Goal: Check status: Check status

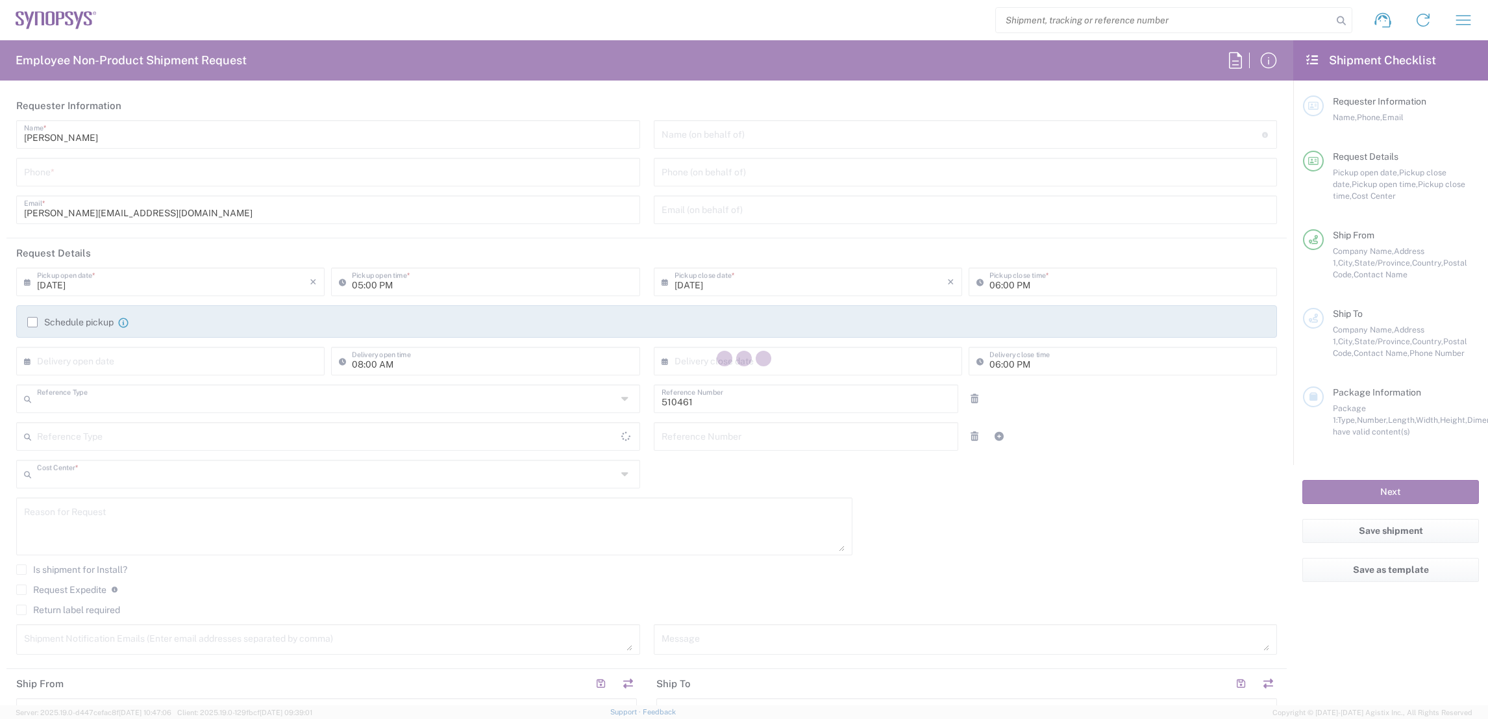
type input "Department"
type input "CA02, SG, MSIP2, R&D 510461"
type input "[GEOGRAPHIC_DATA]"
type input "Delivered at Place"
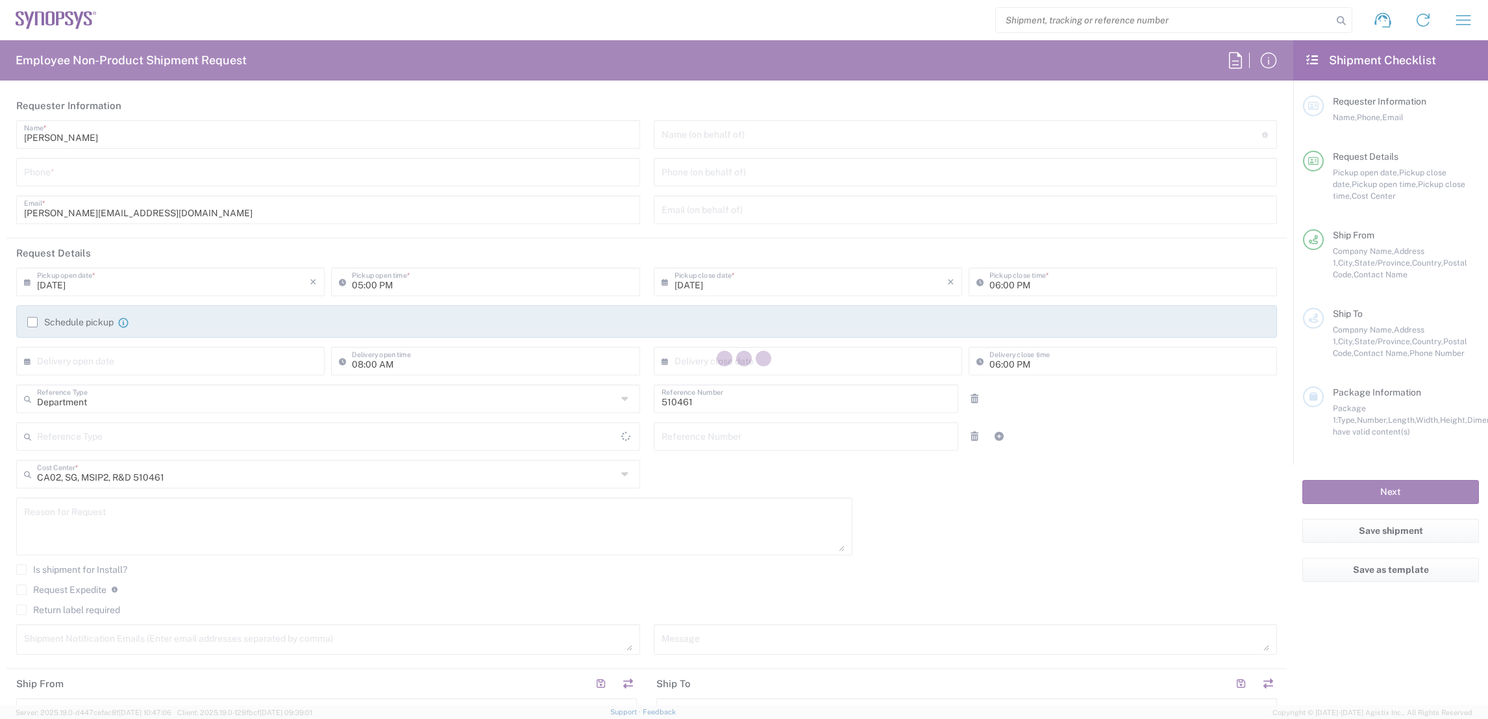
type input "[GEOGRAPHIC_DATA]"
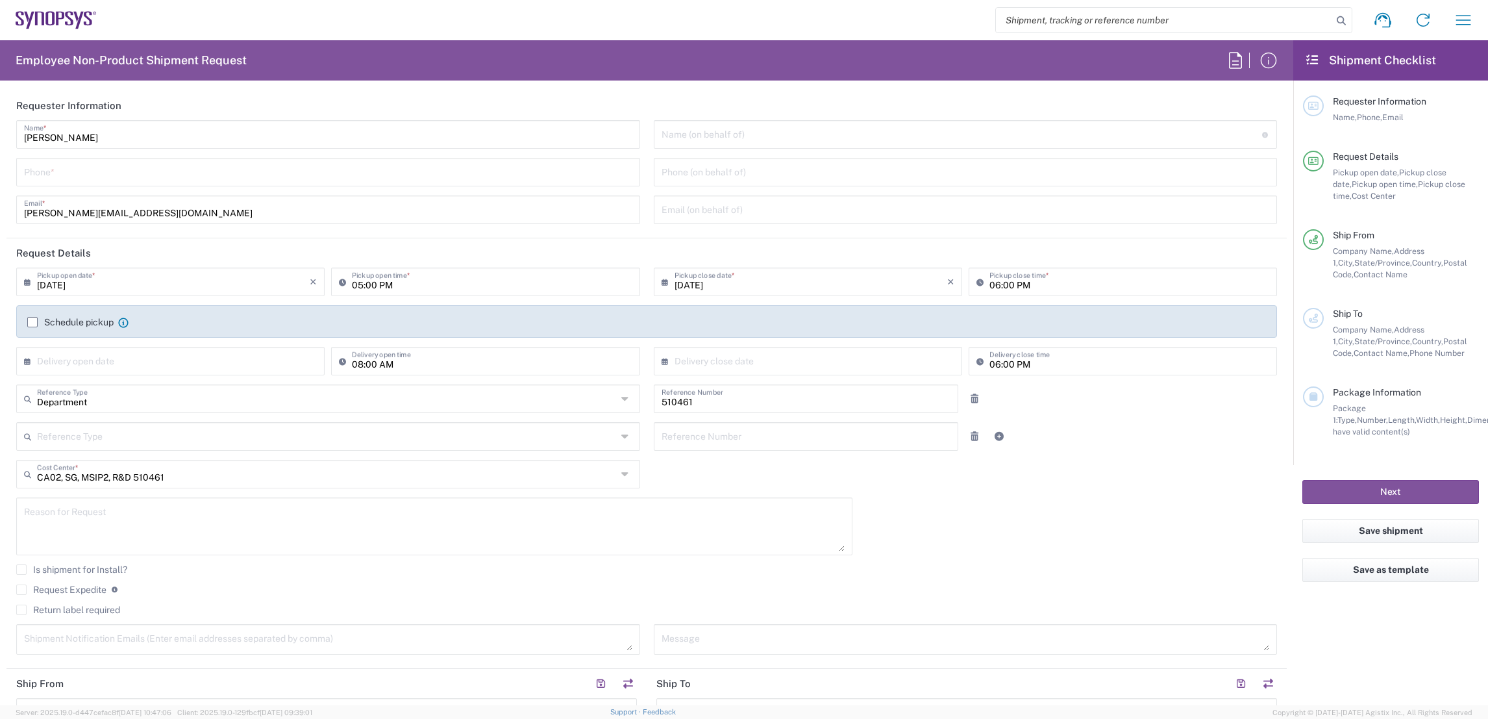
type input "Nepean CA09"
click at [1470, 18] on icon "button" at bounding box center [1463, 20] width 21 height 21
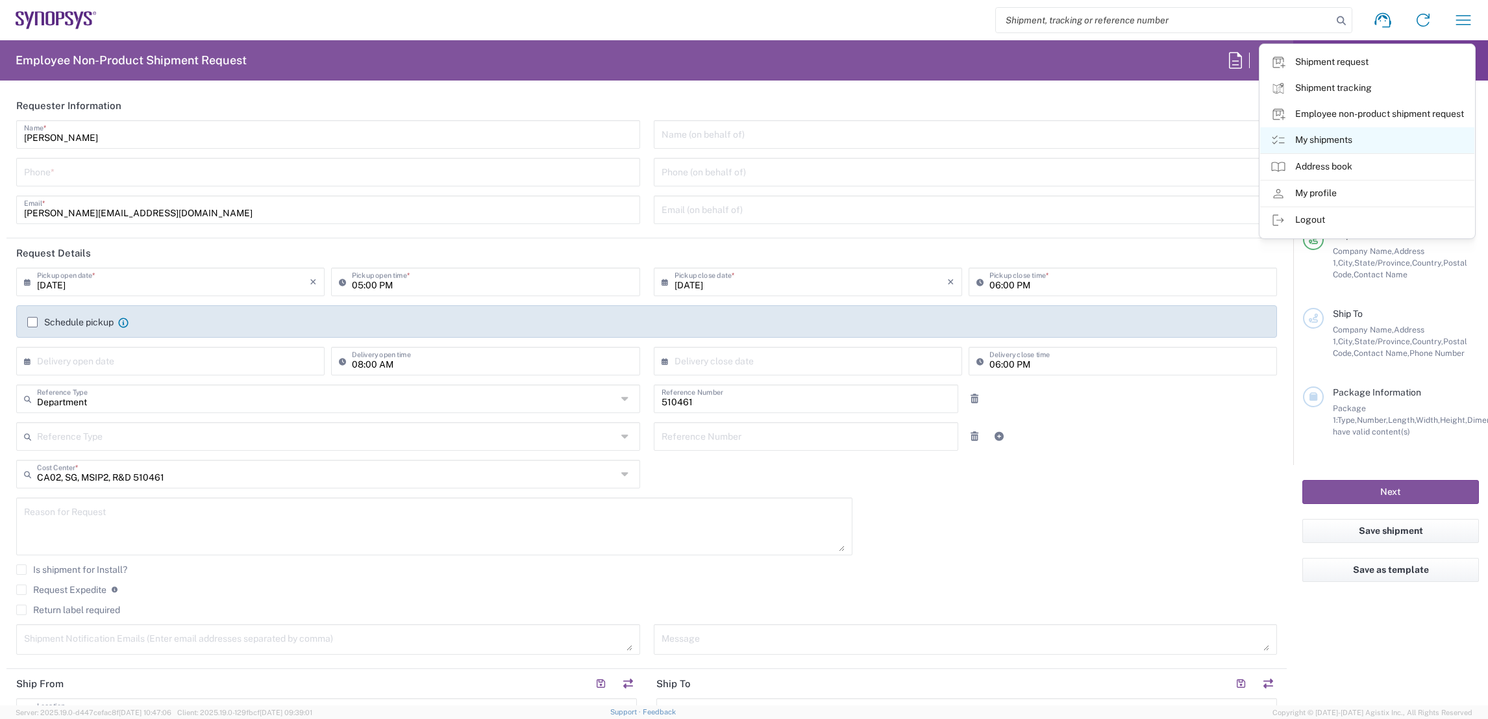
click at [1277, 139] on icon at bounding box center [1279, 140] width 16 height 16
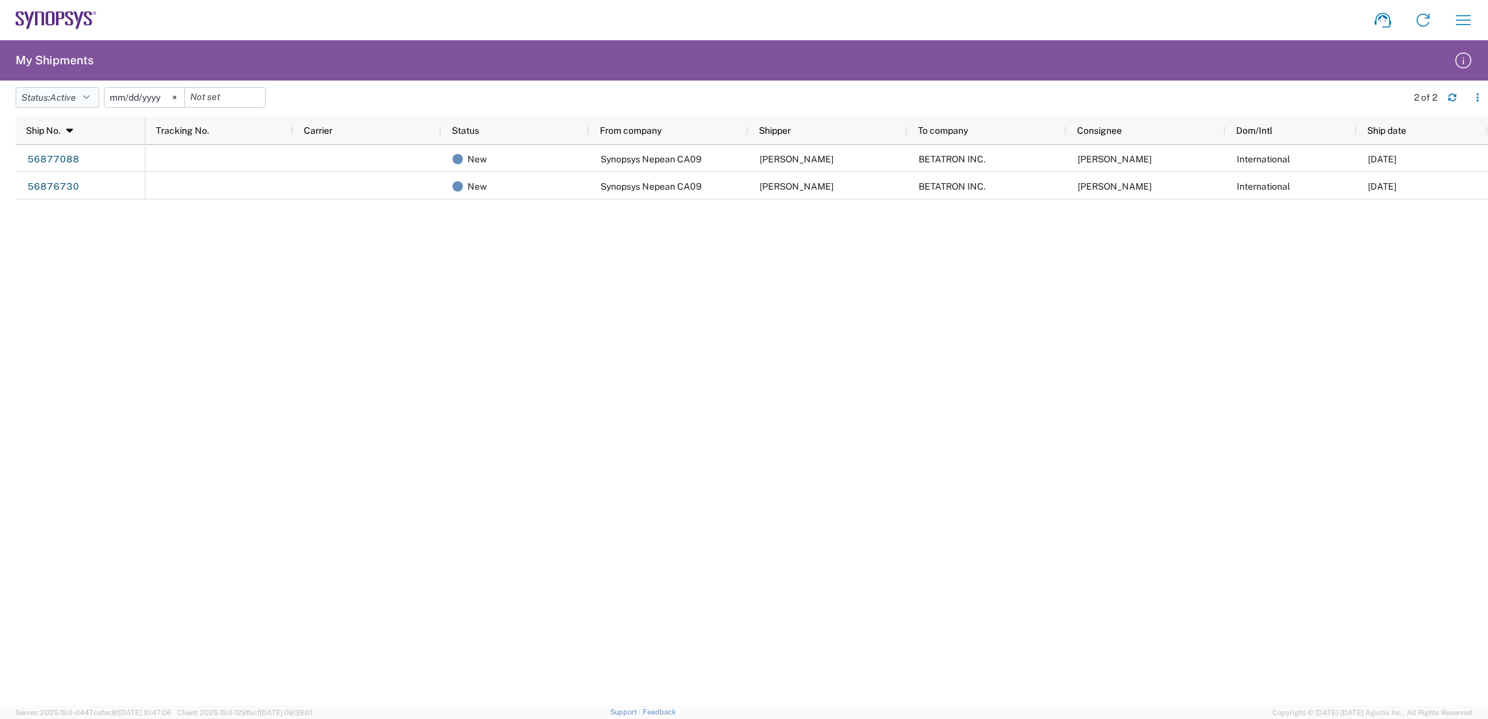
click at [87, 99] on icon "button" at bounding box center [86, 97] width 6 height 9
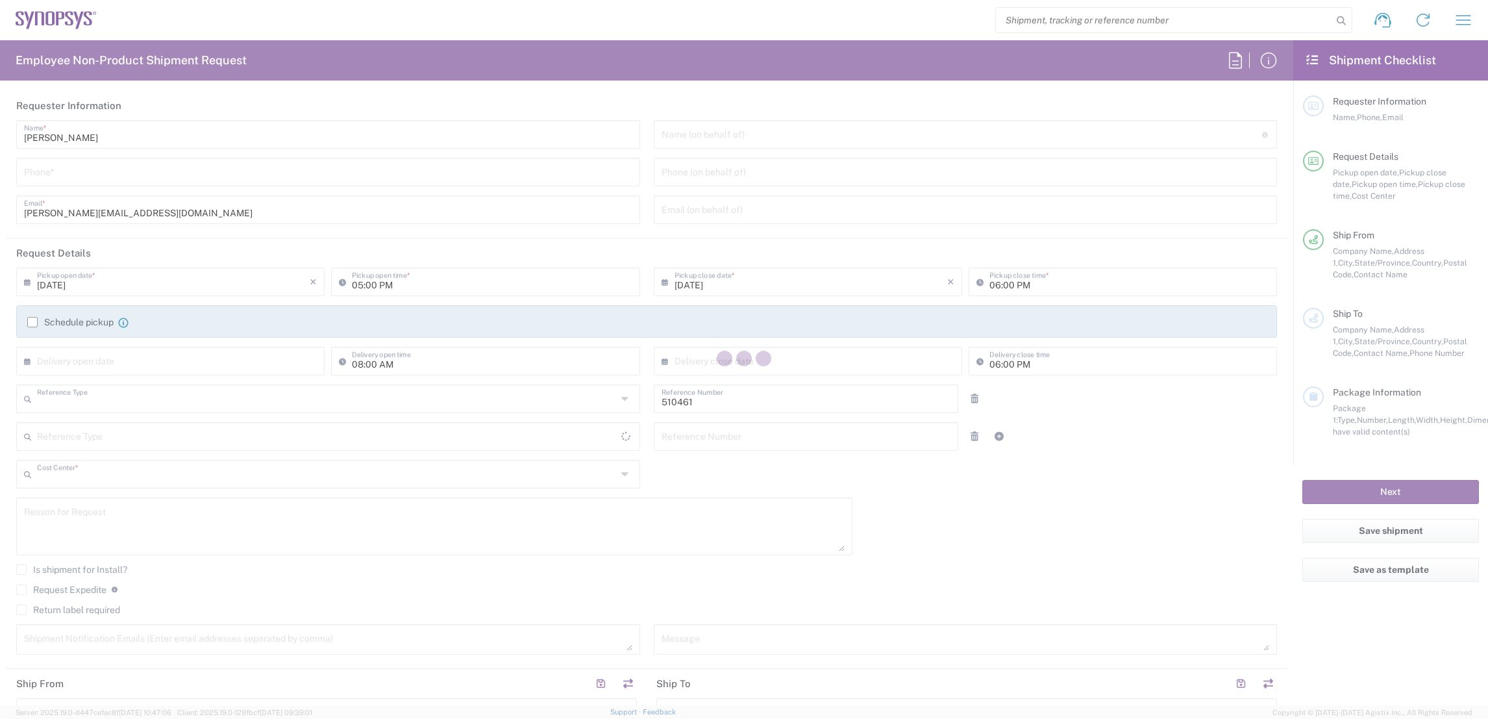
type input "Department"
type input "CA02, SG, MSIP2, R&D 510461"
type input "Ontario"
type input "Canada"
type input "Delivered at Place"
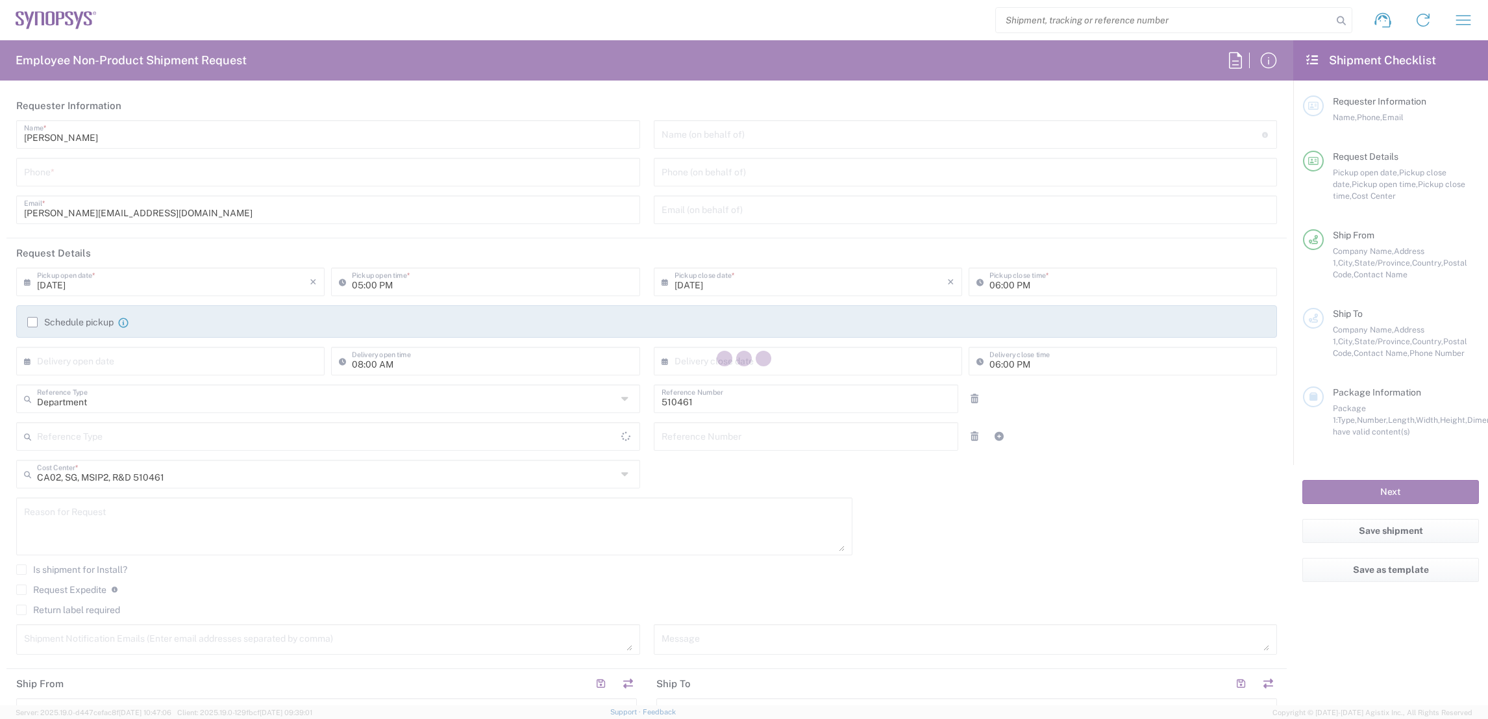
type input "Canada"
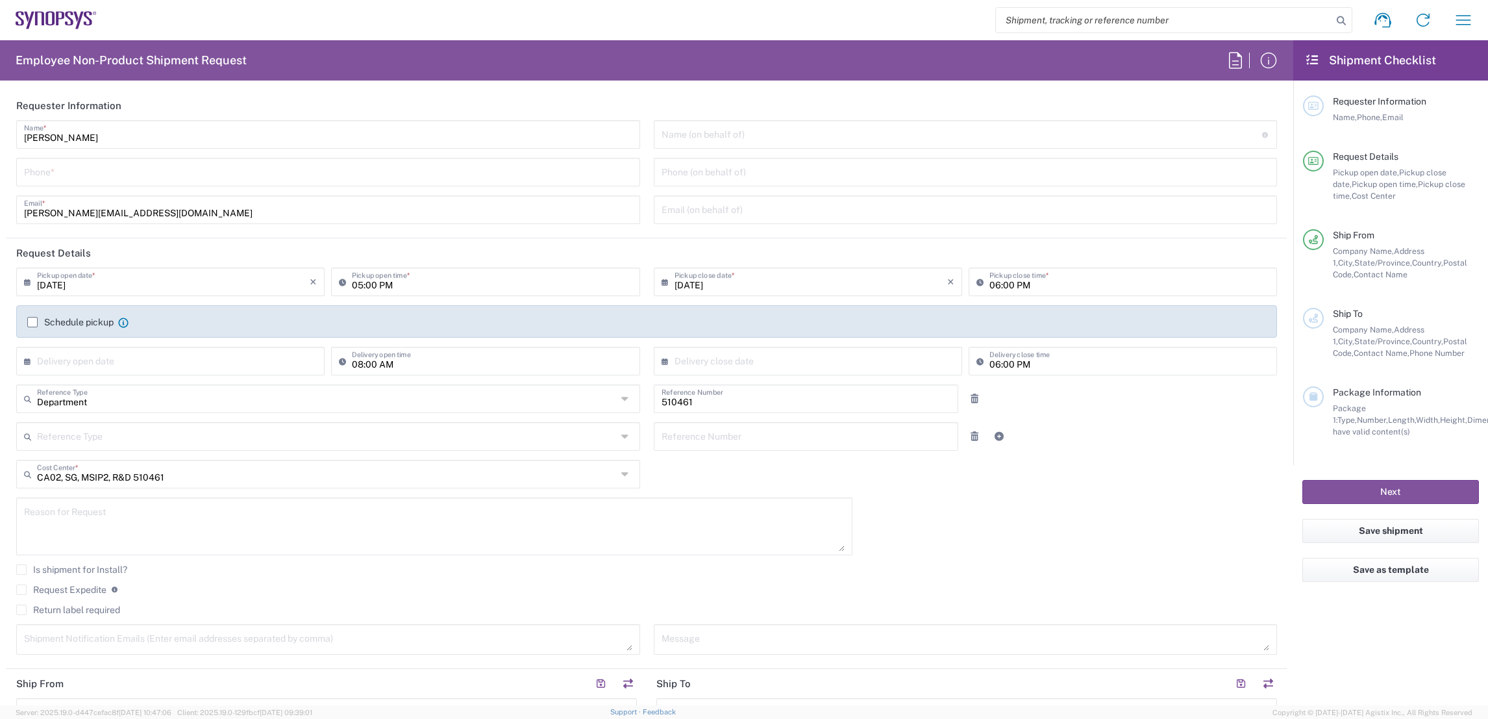
click at [1188, 21] on input "search" at bounding box center [1164, 20] width 336 height 25
type input "Nepean CA09"
type input "392415352410"
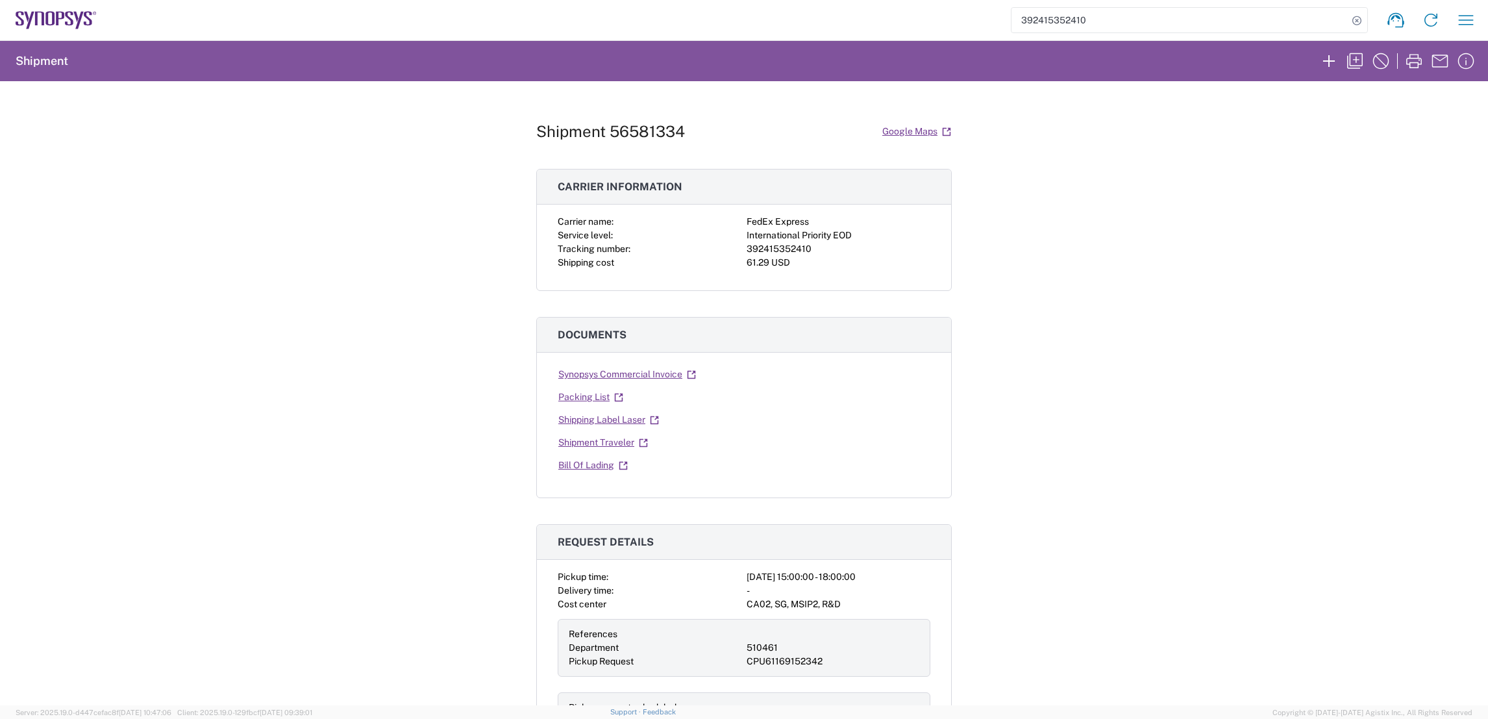
click at [106, 326] on div "Shipment 56581334 Google Maps Carrier information Carrier name: FedEx Express S…" at bounding box center [744, 393] width 1488 height 624
